Goal: Transaction & Acquisition: Download file/media

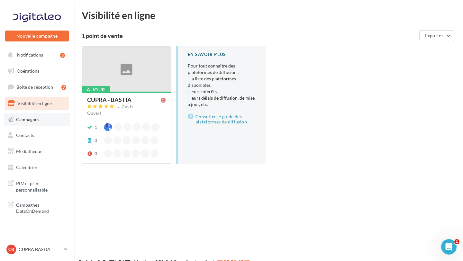
click at [25, 116] on link "Campagnes" at bounding box center [37, 119] width 66 height 13
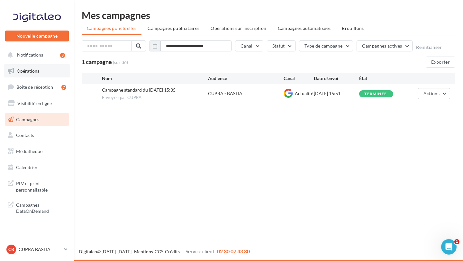
click at [41, 67] on link "Opérations" at bounding box center [37, 70] width 66 height 13
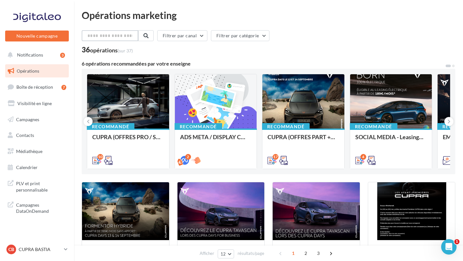
click at [102, 33] on input "text" at bounding box center [110, 35] width 57 height 11
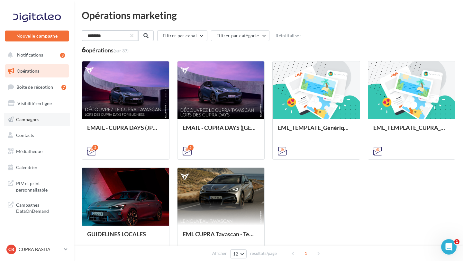
type input "********"
click at [26, 118] on span "Campagnes" at bounding box center [27, 118] width 23 height 5
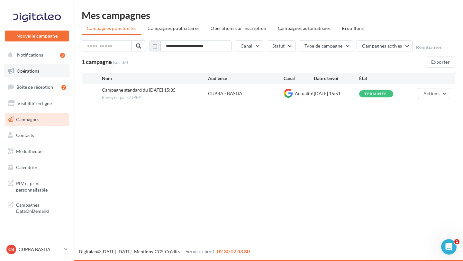
click at [36, 69] on span "Opérations" at bounding box center [28, 70] width 22 height 5
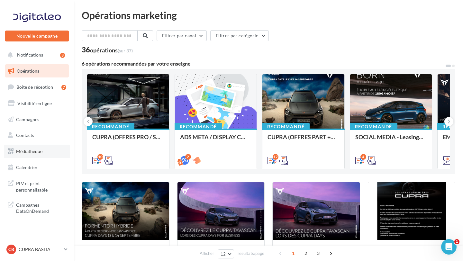
click at [33, 151] on span "Médiathèque" at bounding box center [29, 150] width 26 height 5
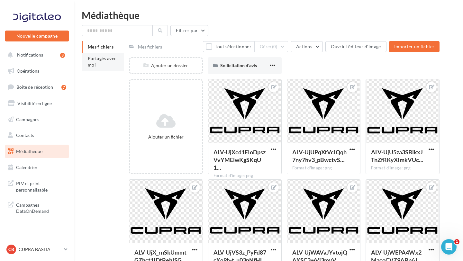
click at [91, 60] on span "Partagés avec moi" at bounding box center [102, 62] width 29 height 12
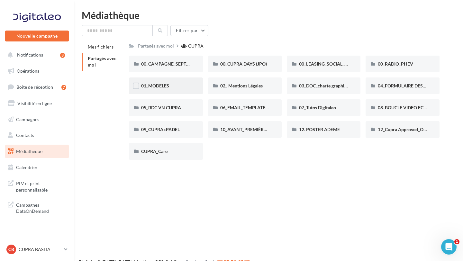
click at [155, 83] on span "01_MODELES" at bounding box center [155, 85] width 28 height 5
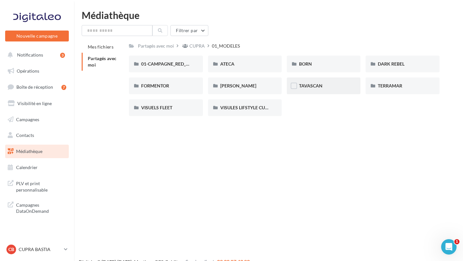
click at [323, 85] on div "TAVASCAN" at bounding box center [323, 86] width 49 height 6
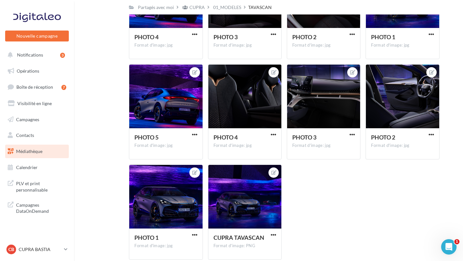
scroll to position [589, 0]
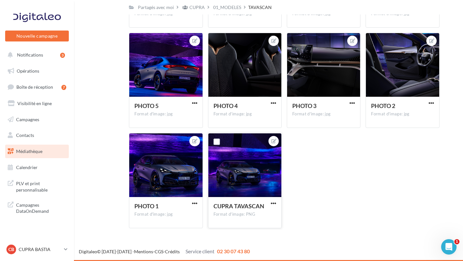
click at [249, 179] on div at bounding box center [244, 165] width 73 height 64
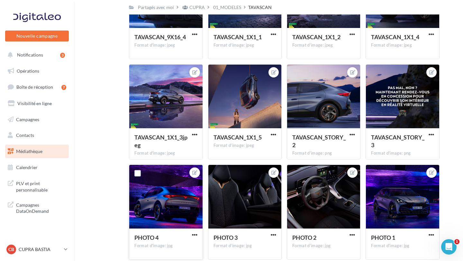
scroll to position [374, 0]
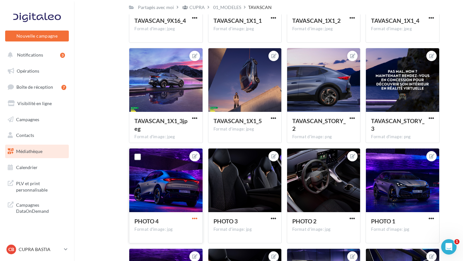
click at [195, 220] on span "button" at bounding box center [194, 218] width 5 height 5
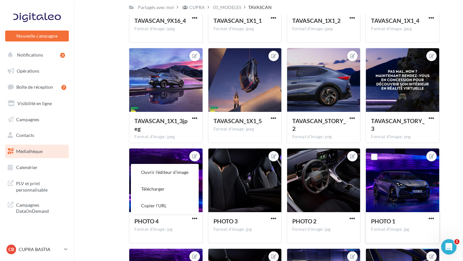
click at [401, 228] on div "Format d'image: jpg" at bounding box center [402, 229] width 63 height 6
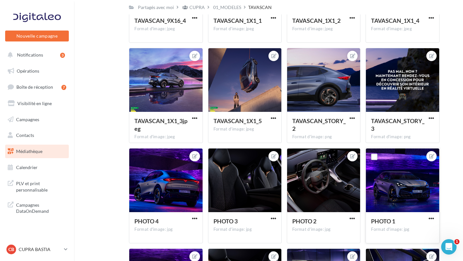
click at [424, 219] on div "PHOTO 1" at bounding box center [398, 221] width 55 height 9
click at [427, 219] on button "button" at bounding box center [431, 219] width 8 height 6
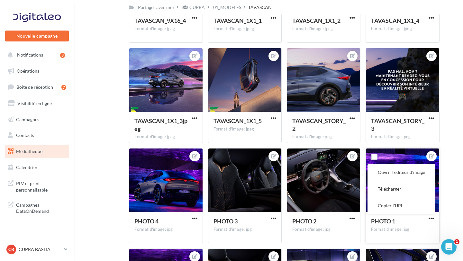
click at [386, 189] on button "Télécharger" at bounding box center [401, 189] width 68 height 17
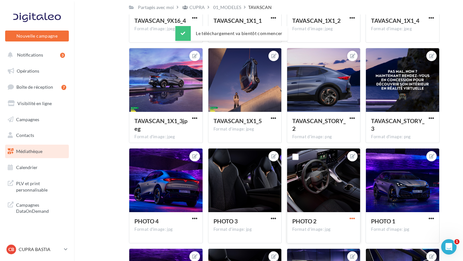
click at [350, 220] on span "button" at bounding box center [351, 218] width 5 height 5
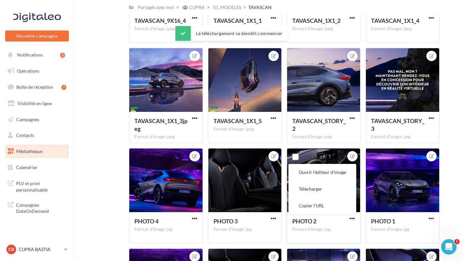
click at [338, 182] on button "Télécharger" at bounding box center [322, 189] width 68 height 17
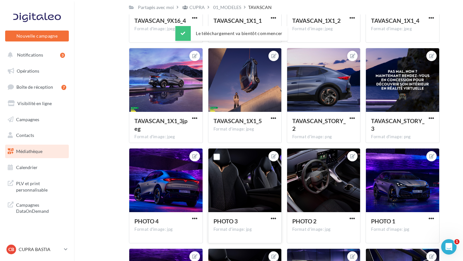
click at [269, 217] on div "PHOTO 3" at bounding box center [244, 221] width 63 height 9
click at [274, 218] on span "button" at bounding box center [272, 218] width 5 height 5
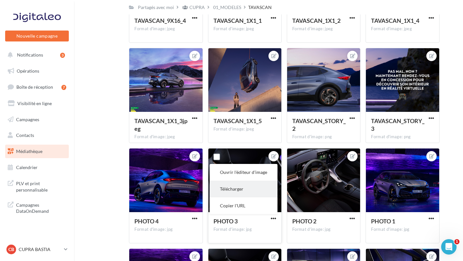
click at [267, 184] on button "Télécharger" at bounding box center [243, 189] width 68 height 17
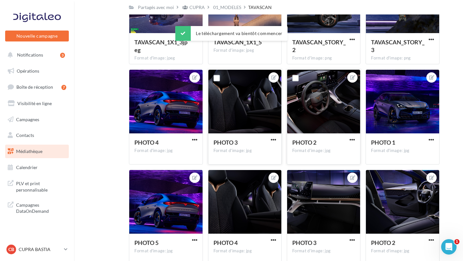
scroll to position [473, 0]
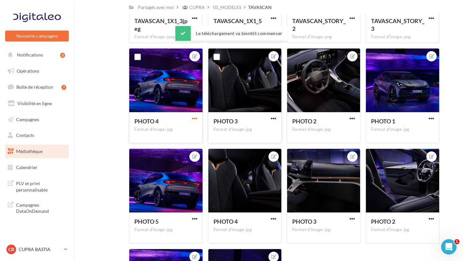
click at [194, 121] on span "button" at bounding box center [194, 118] width 5 height 5
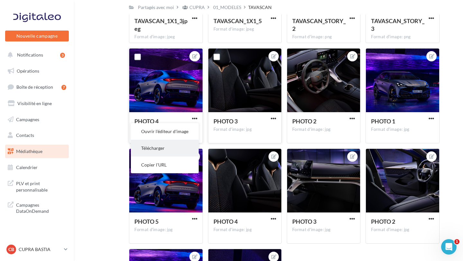
click at [179, 143] on button "Télécharger" at bounding box center [165, 148] width 68 height 17
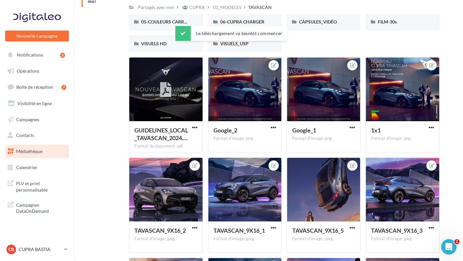
scroll to position [0, 0]
